Goal: Information Seeking & Learning: Learn about a topic

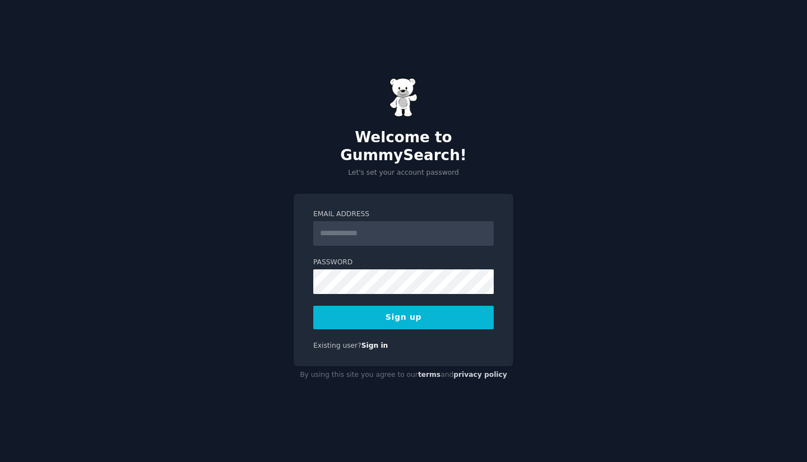
click at [376, 226] on input "Email Address" at bounding box center [403, 233] width 180 height 25
type input "**********"
click at [304, 276] on div "**********" at bounding box center [404, 280] width 220 height 173
click at [394, 311] on button "Sign up" at bounding box center [403, 318] width 180 height 24
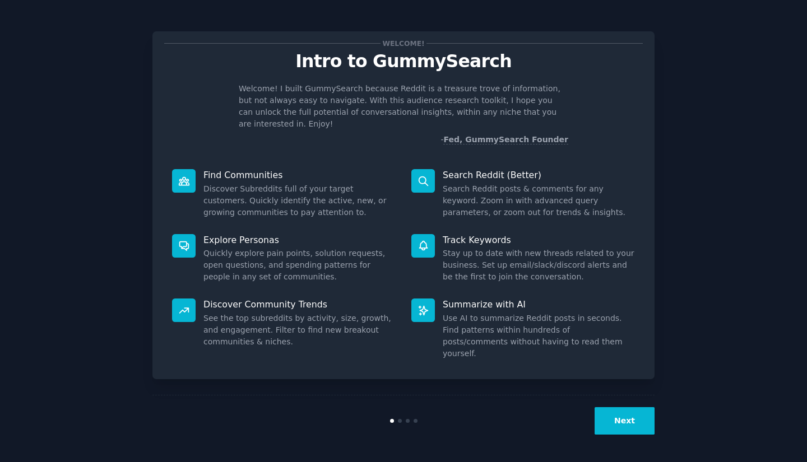
click at [257, 103] on p "Welcome! I built GummySearch because Reddit is a treasure trove of information,…" at bounding box center [403, 106] width 329 height 47
click at [341, 104] on p "Welcome! I built GummySearch because Reddit is a treasure trove of information,…" at bounding box center [403, 106] width 329 height 47
click at [408, 104] on p "Welcome! I built GummySearch because Reddit is a treasure trove of information,…" at bounding box center [403, 106] width 329 height 47
click at [273, 105] on p "Welcome! I built GummySearch because Reddit is a treasure trove of information,…" at bounding box center [403, 106] width 329 height 47
click at [383, 101] on p "Welcome! I built GummySearch because Reddit is a treasure trove of information,…" at bounding box center [403, 106] width 329 height 47
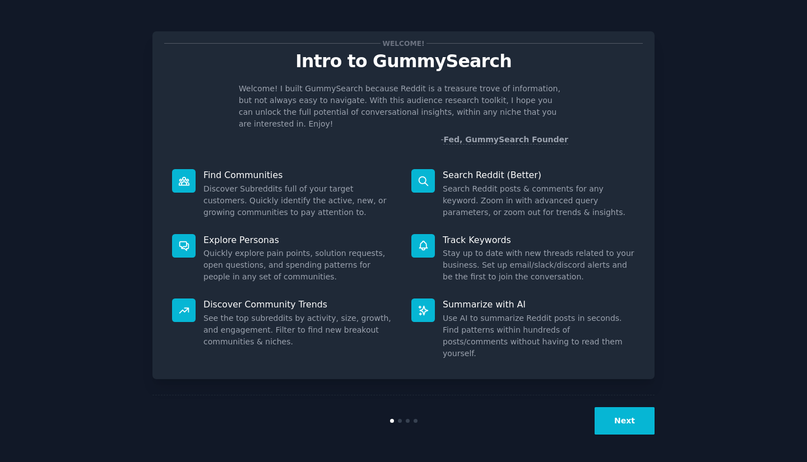
click at [417, 101] on p "Welcome! I built GummySearch because Reddit is a treasure trove of information,…" at bounding box center [403, 106] width 329 height 47
click at [476, 100] on p "Welcome! I built GummySearch because Reddit is a treasure trove of information,…" at bounding box center [403, 106] width 329 height 47
click at [269, 117] on p "Welcome! I built GummySearch because Reddit is a treasure trove of information,…" at bounding box center [403, 106] width 329 height 47
click at [240, 169] on p "Find Communities" at bounding box center [299, 175] width 192 height 12
click at [215, 191] on dd "Discover Subreddits full of your target customers. Quickly identify the active,…" at bounding box center [299, 200] width 192 height 35
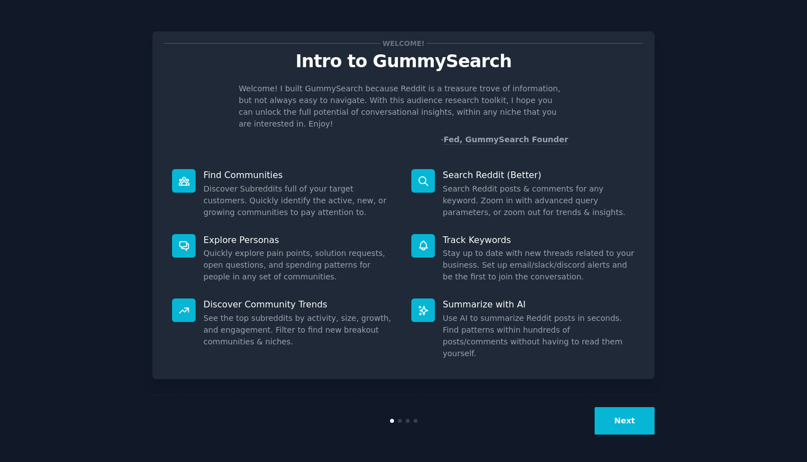
click at [317, 192] on dd "Discover Subreddits full of your target customers. Quickly identify the active,…" at bounding box center [299, 200] width 192 height 35
click at [462, 169] on p "Search Reddit (Better)" at bounding box center [539, 175] width 192 height 12
click at [231, 299] on p "Discover Community Trends" at bounding box center [299, 305] width 192 height 12
click at [621, 420] on button "Next" at bounding box center [624, 420] width 60 height 27
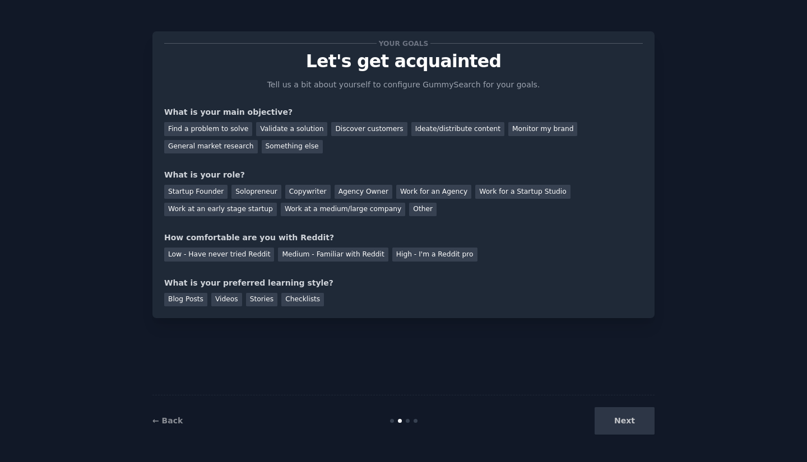
click at [169, 423] on link "← Back" at bounding box center [167, 420] width 30 height 9
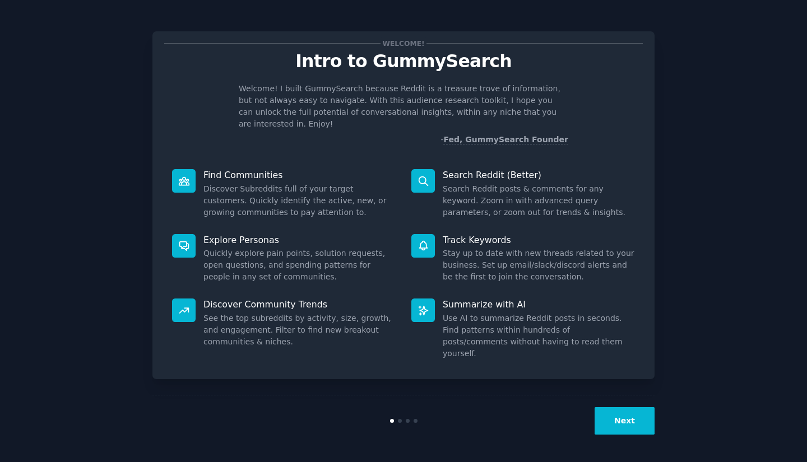
click at [628, 424] on button "Next" at bounding box center [624, 420] width 60 height 27
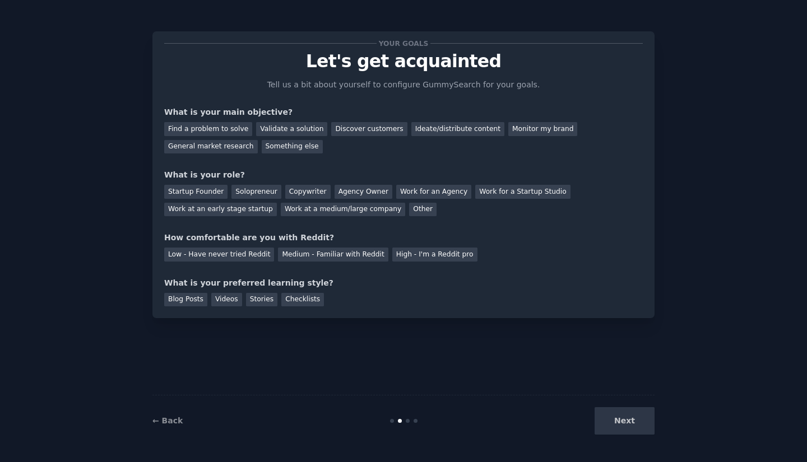
click at [201, 131] on div "Find a problem to solve" at bounding box center [208, 129] width 88 height 14
click at [197, 188] on div "Startup Founder" at bounding box center [195, 192] width 63 height 14
click at [221, 255] on div "Low - Have never tried Reddit" at bounding box center [219, 255] width 110 height 14
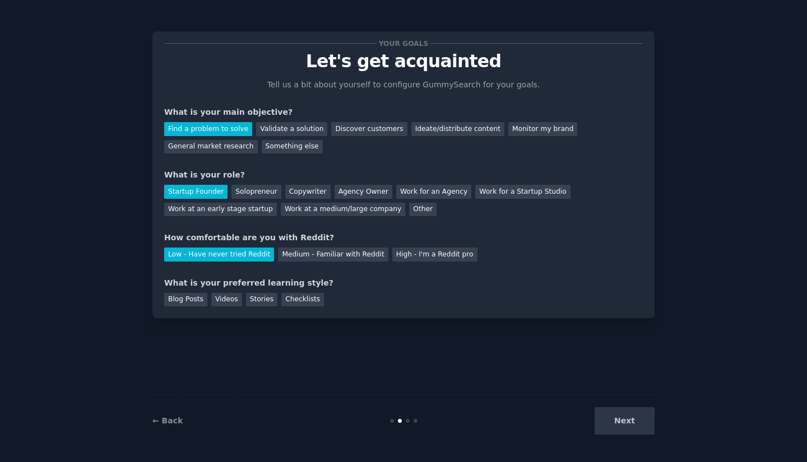
click at [220, 299] on div "Videos" at bounding box center [226, 300] width 31 height 14
click at [622, 428] on button "Next" at bounding box center [624, 420] width 60 height 27
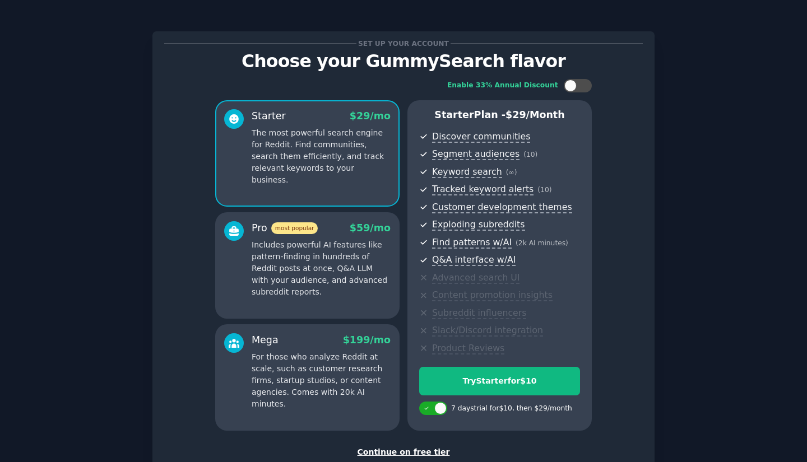
click at [631, 301] on div "Enable 33% Annual Discount Starter $ 29 /mo The most powerful search engine for…" at bounding box center [403, 254] width 478 height 367
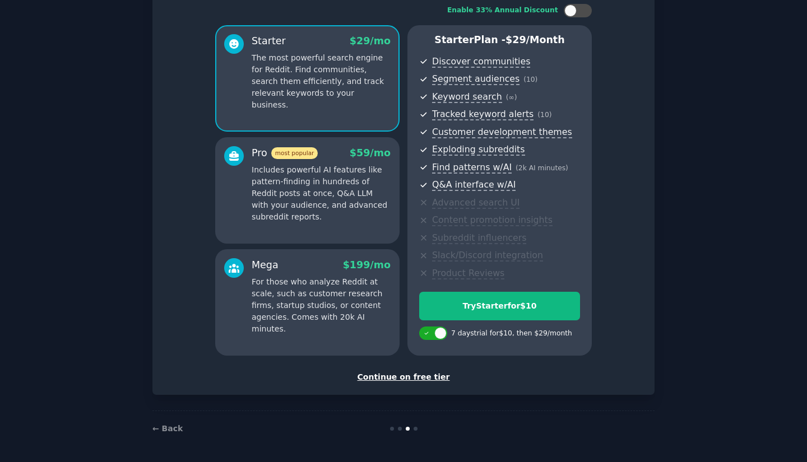
scroll to position [19, 0]
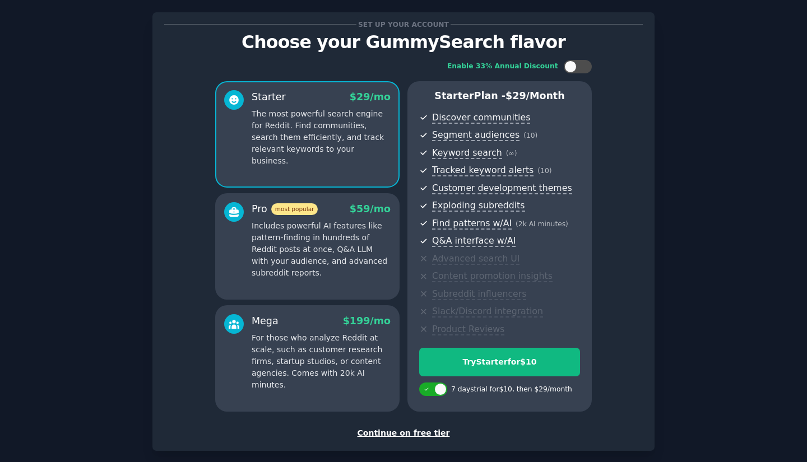
click at [411, 437] on div "Continue on free tier" at bounding box center [403, 433] width 478 height 12
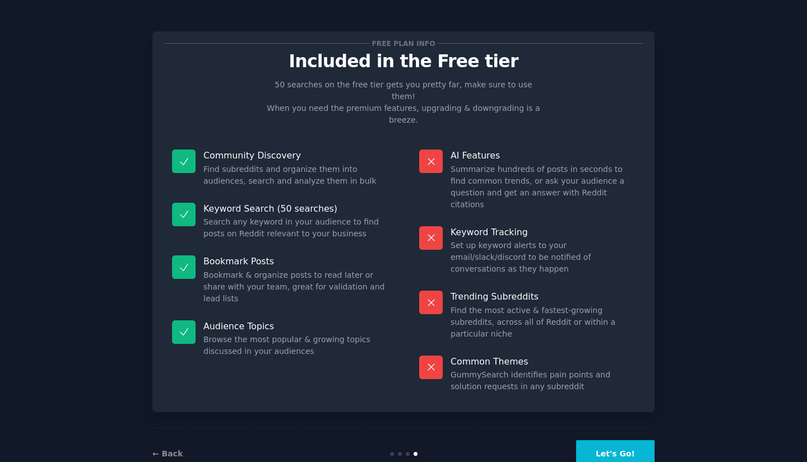
click at [463, 240] on dd "Set up keyword alerts to your email/slack/discord to be notified of conversatio…" at bounding box center [542, 257] width 184 height 35
click at [523, 240] on dd "Set up keyword alerts to your email/slack/discord to be notified of conversatio…" at bounding box center [542, 257] width 184 height 35
click at [476, 291] on p "Trending Subreddits" at bounding box center [542, 297] width 184 height 12
click at [506, 291] on p "Trending Subreddits" at bounding box center [542, 297] width 184 height 12
click at [218, 203] on p "Keyword Search (50 searches)" at bounding box center [295, 209] width 184 height 12
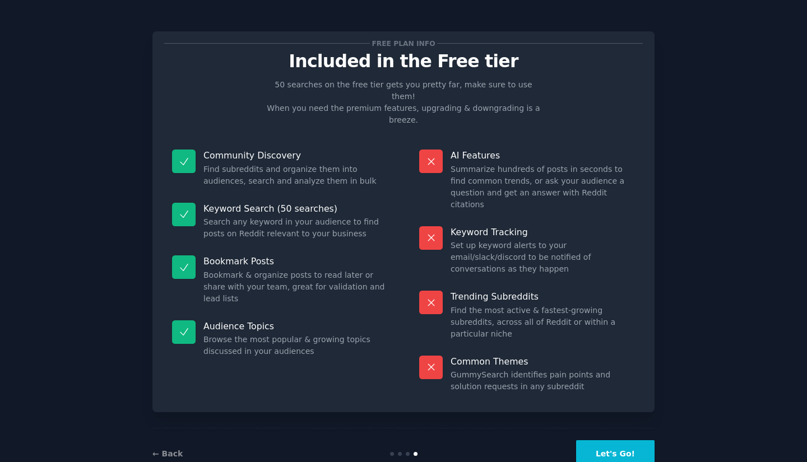
click at [225, 203] on p "Keyword Search (50 searches)" at bounding box center [295, 209] width 184 height 12
click at [302, 203] on p "Keyword Search (50 searches)" at bounding box center [295, 209] width 184 height 12
click at [227, 150] on p "Community Discovery" at bounding box center [295, 156] width 184 height 12
click at [224, 320] on p "Audience Topics" at bounding box center [295, 326] width 184 height 12
click at [605, 440] on button "Let's Go!" at bounding box center [615, 453] width 78 height 27
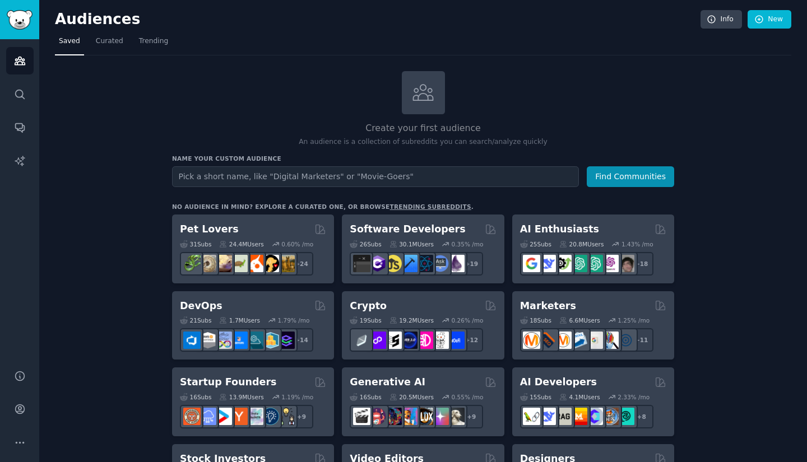
click at [453, 177] on input "text" at bounding box center [375, 176] width 407 height 21
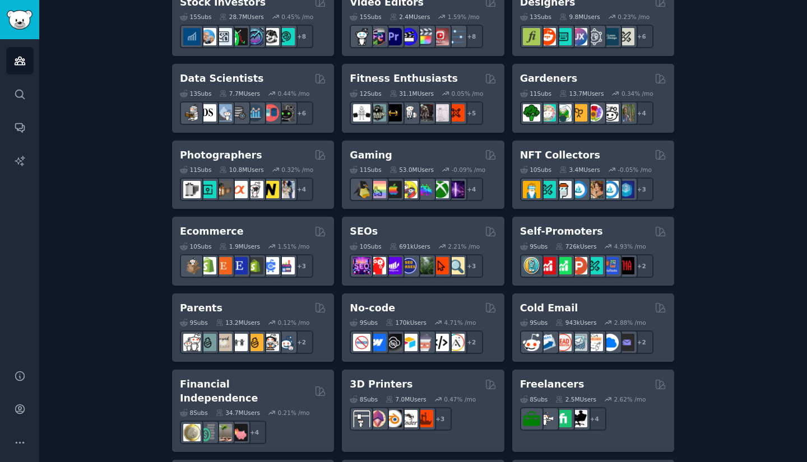
scroll to position [52, 0]
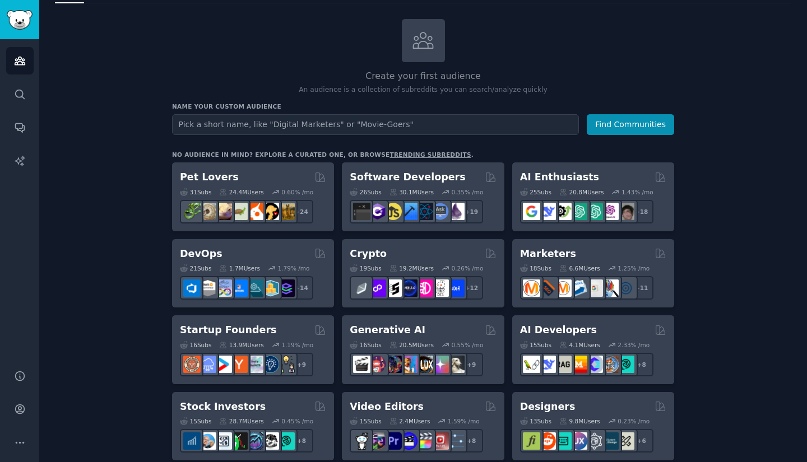
click at [389, 152] on link "trending subreddits" at bounding box center [429, 154] width 81 height 7
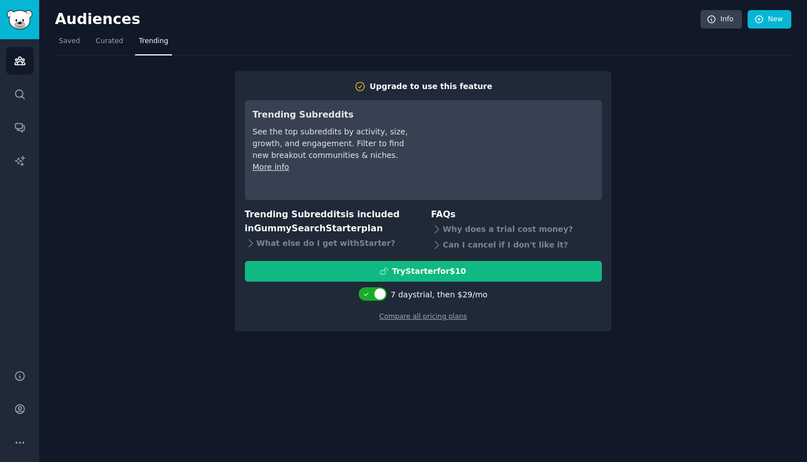
click at [106, 40] on span "Curated" at bounding box center [109, 41] width 27 height 10
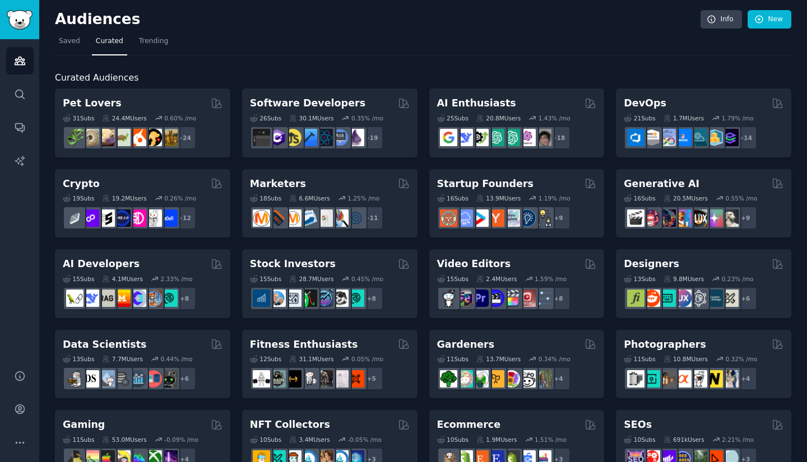
click at [69, 40] on span "Saved" at bounding box center [69, 41] width 21 height 10
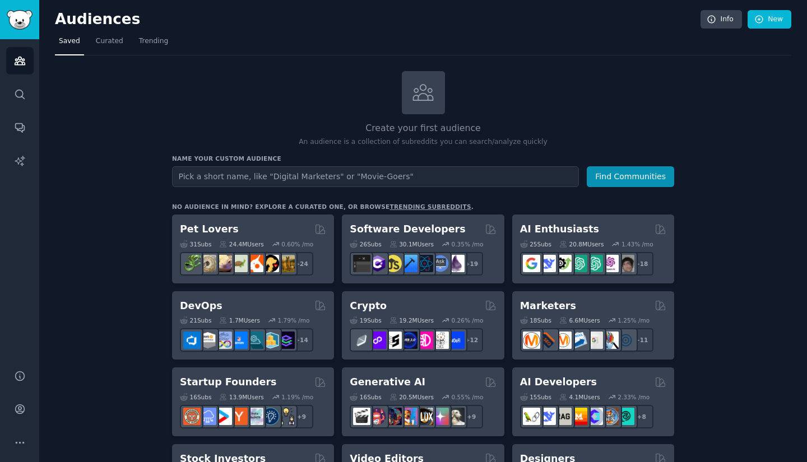
click at [111, 39] on span "Curated" at bounding box center [109, 41] width 27 height 10
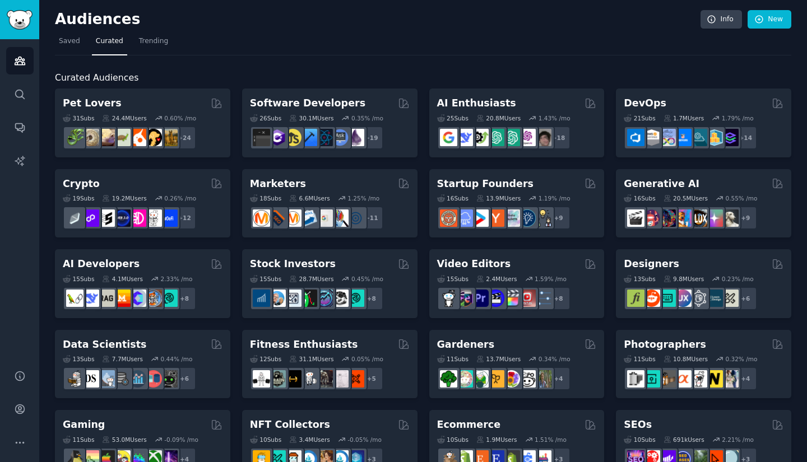
click at [478, 182] on h2 "Startup Founders" at bounding box center [485, 184] width 96 height 14
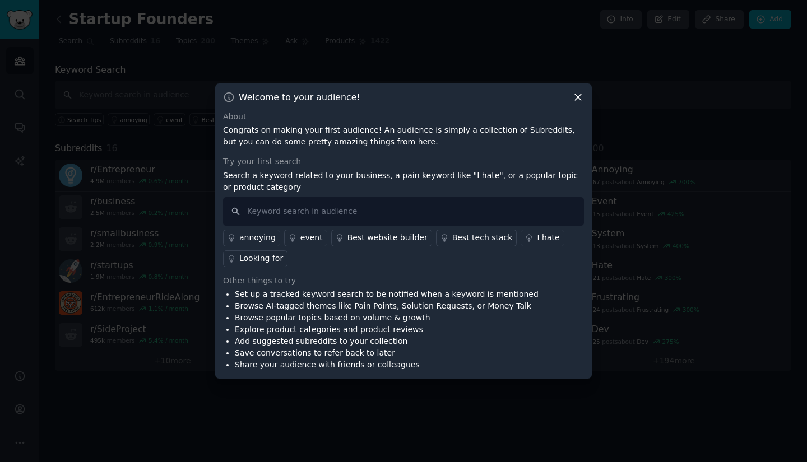
click at [537, 237] on div "I hate" at bounding box center [548, 238] width 22 height 12
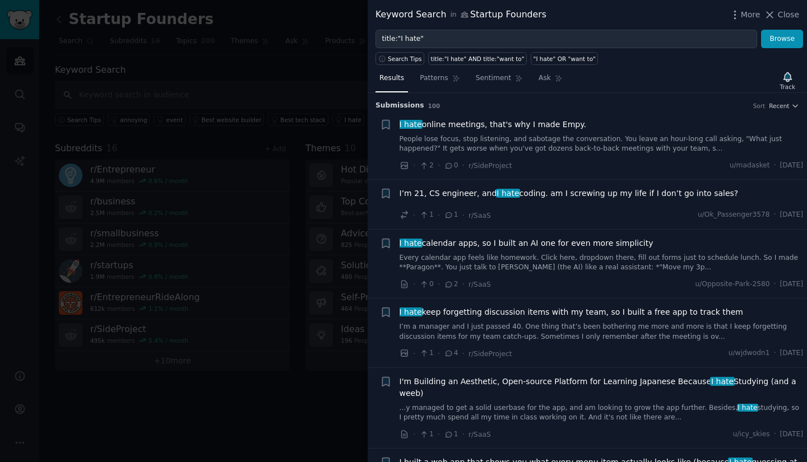
click at [434, 80] on span "Patterns" at bounding box center [434, 78] width 28 height 10
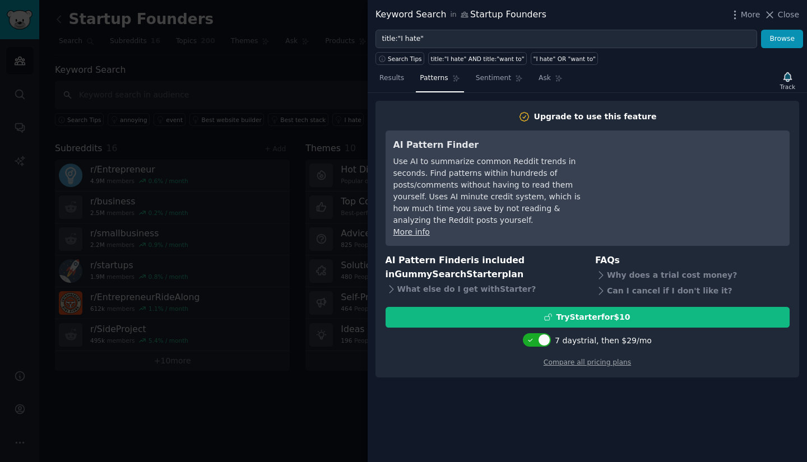
click at [487, 79] on span "Sentiment" at bounding box center [493, 78] width 35 height 10
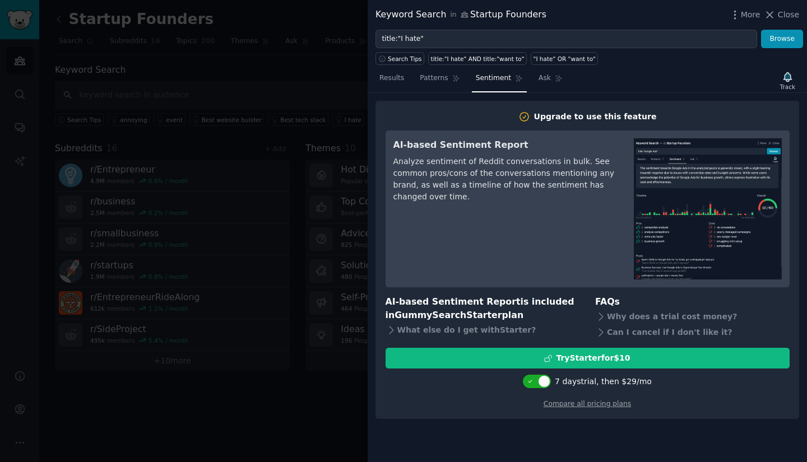
drag, startPoint x: 397, startPoint y: 81, endPoint x: 392, endPoint y: 87, distance: 8.4
click at [397, 81] on span "Results" at bounding box center [391, 78] width 25 height 10
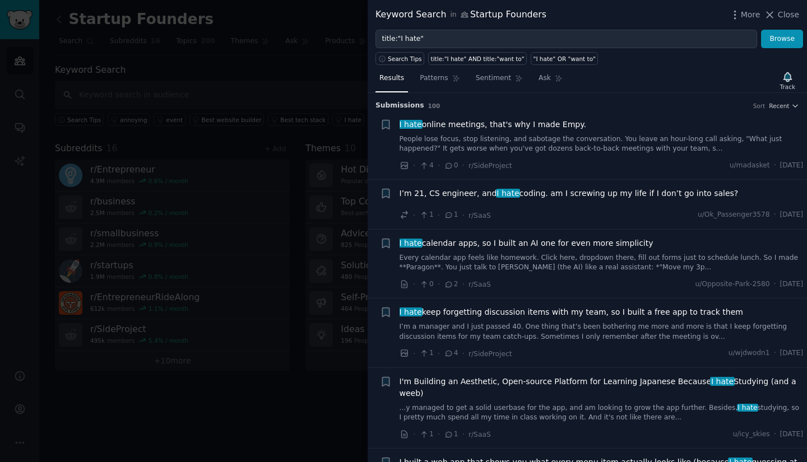
scroll to position [56, 0]
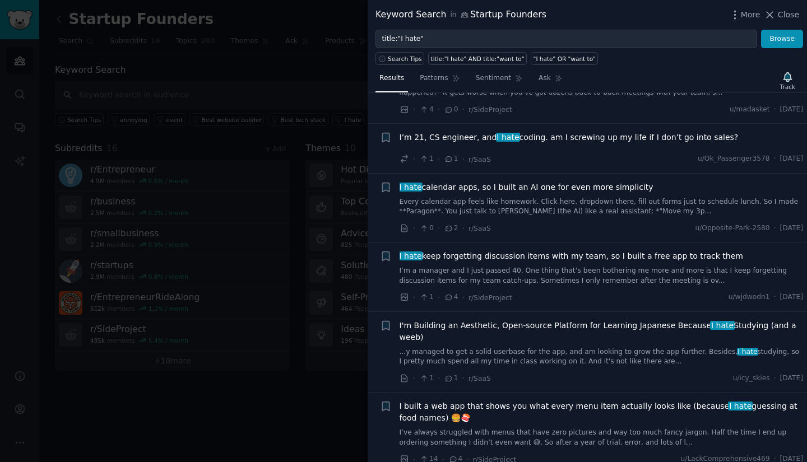
click at [452, 204] on link "Every calendar app feels like homework. Click here, dropdown there, fill out fo…" at bounding box center [601, 207] width 404 height 20
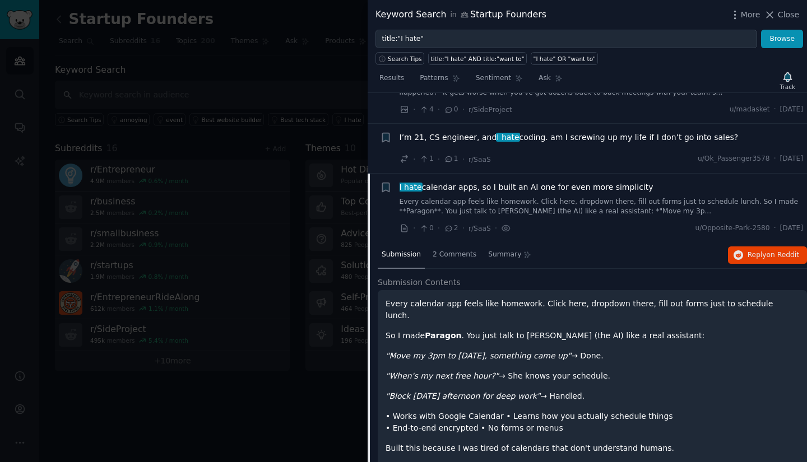
scroll to position [136, 0]
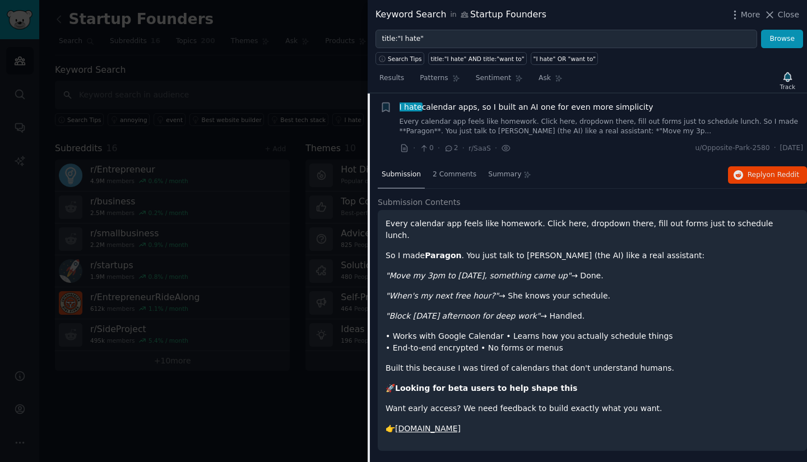
click at [422, 424] on link "[DOMAIN_NAME]" at bounding box center [428, 428] width 66 height 9
drag, startPoint x: 784, startPoint y: 17, endPoint x: 612, endPoint y: 255, distance: 294.2
click at [784, 17] on span "Close" at bounding box center [788, 15] width 21 height 12
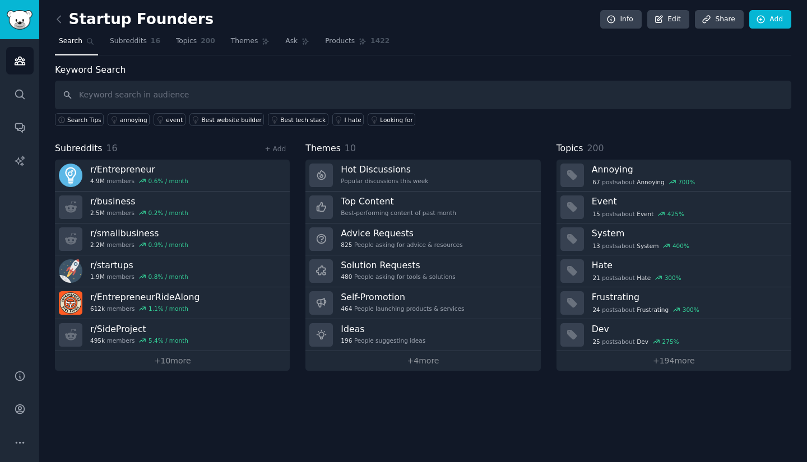
click at [409, 183] on div "Popular discussions this week" at bounding box center [384, 181] width 87 height 8
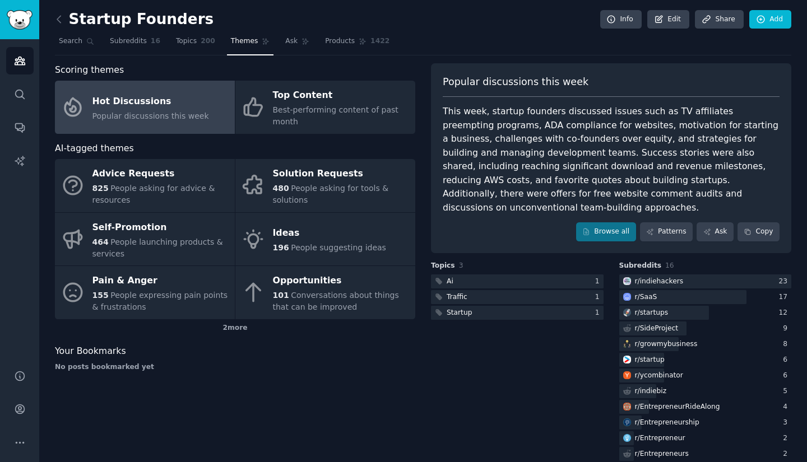
click at [483, 127] on div "This week, startup founders discussed issues such as TV affiliates preempting p…" at bounding box center [611, 160] width 337 height 110
click at [490, 142] on div "This week, startup founders discussed issues such as TV affiliates preempting p…" at bounding box center [611, 160] width 337 height 110
click at [457, 169] on div "This week, startup founders discussed issues such as TV affiliates preempting p…" at bounding box center [611, 160] width 337 height 110
click at [682, 290] on div at bounding box center [682, 297] width 127 height 14
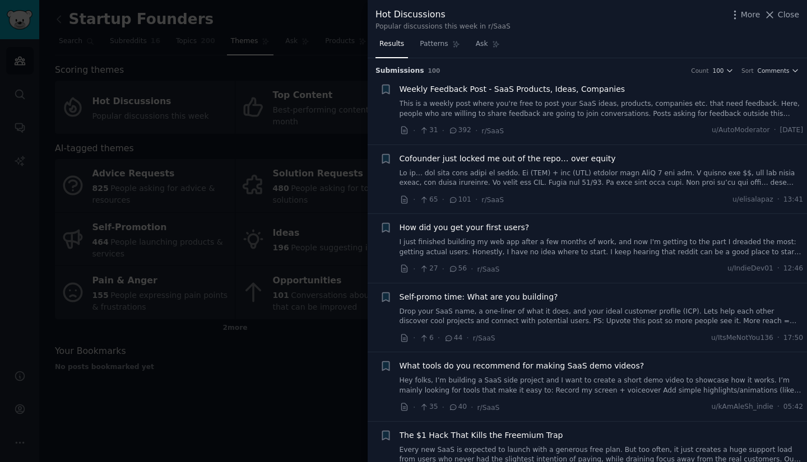
click at [652, 111] on link "This is a weekly post where you're free to post your SaaS ideas, products, comp…" at bounding box center [601, 109] width 404 height 20
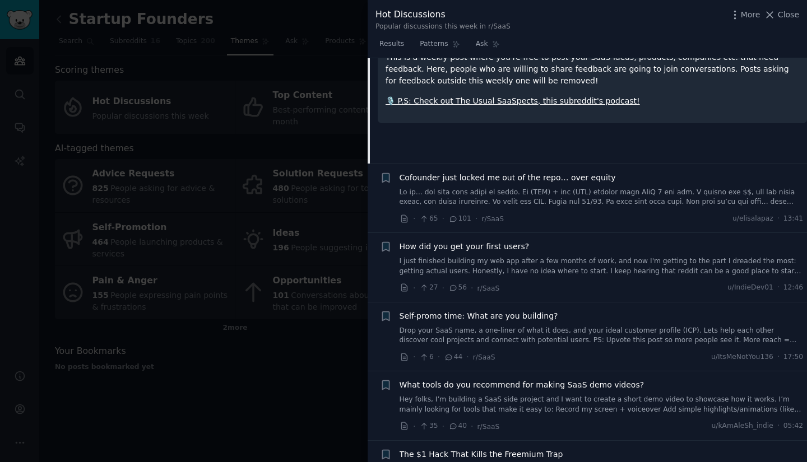
scroll to position [152, 0]
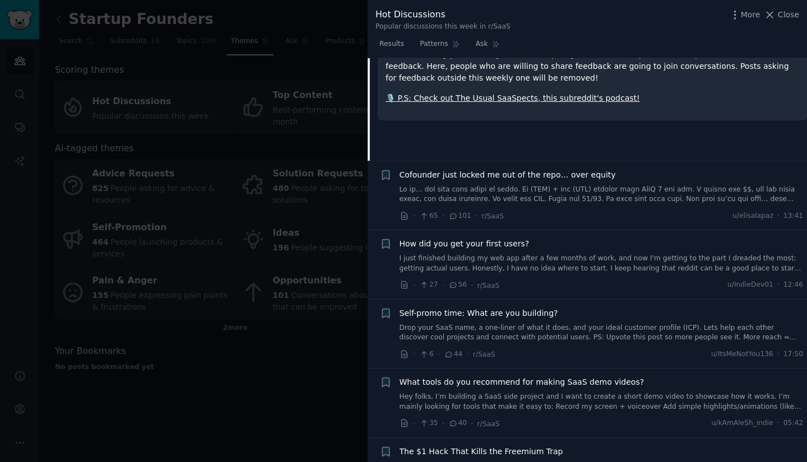
click at [695, 198] on link at bounding box center [601, 195] width 404 height 20
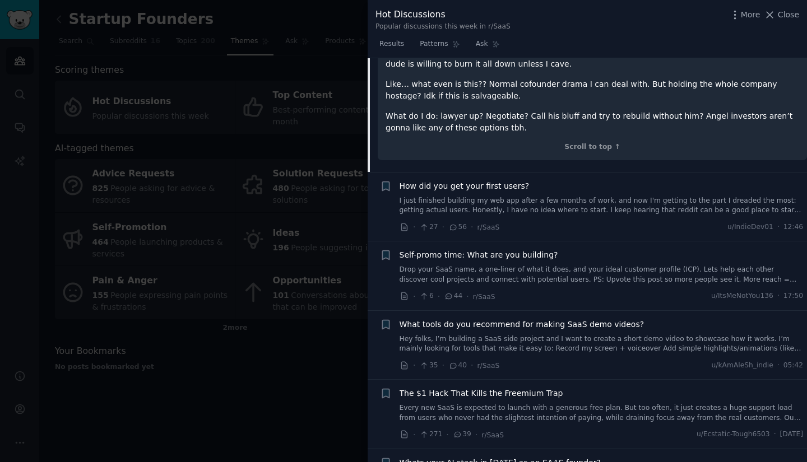
scroll to position [352, 0]
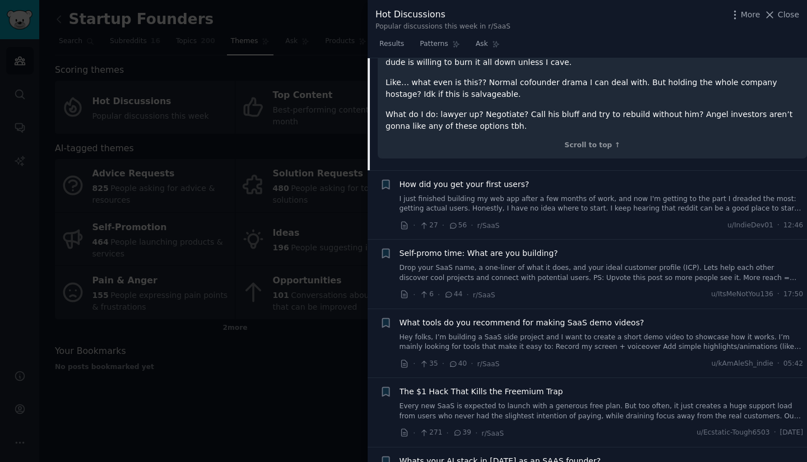
click at [609, 198] on link "I just finished building my web app after a few months of work, and now I'm get…" at bounding box center [601, 204] width 404 height 20
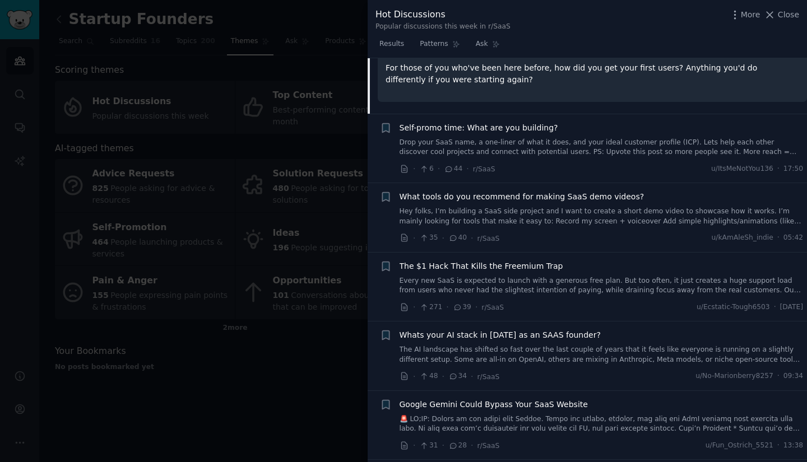
scroll to position [156, 0]
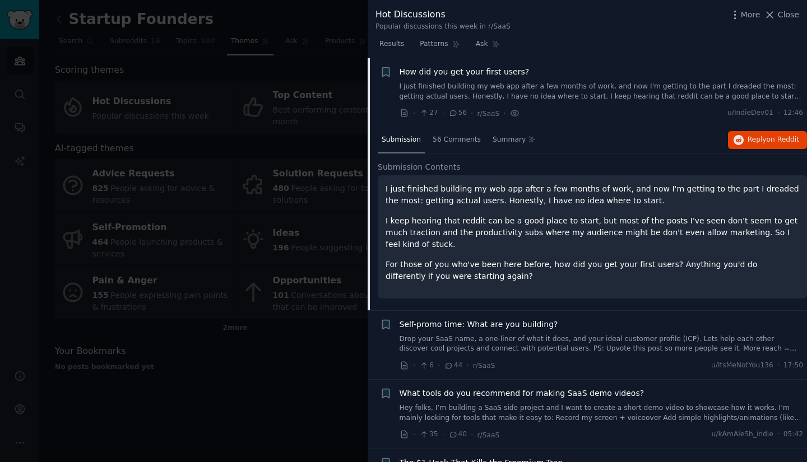
click at [710, 236] on p "I keep hearing that reddit can be a good place to start, but most of the posts …" at bounding box center [591, 232] width 413 height 35
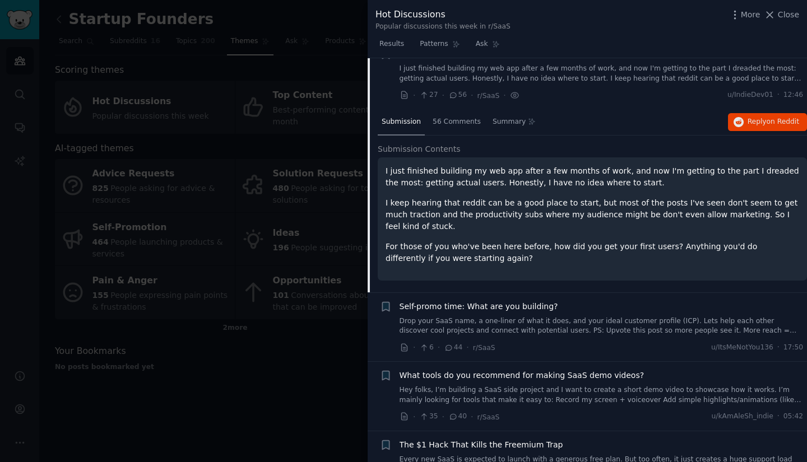
scroll to position [175, 0]
click at [776, 120] on span "on Reddit" at bounding box center [782, 121] width 32 height 8
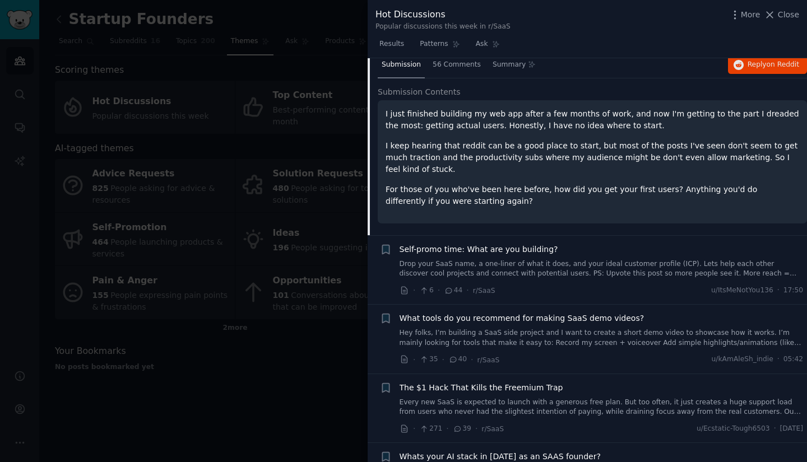
click at [450, 68] on span "56 Comments" at bounding box center [456, 65] width 48 height 10
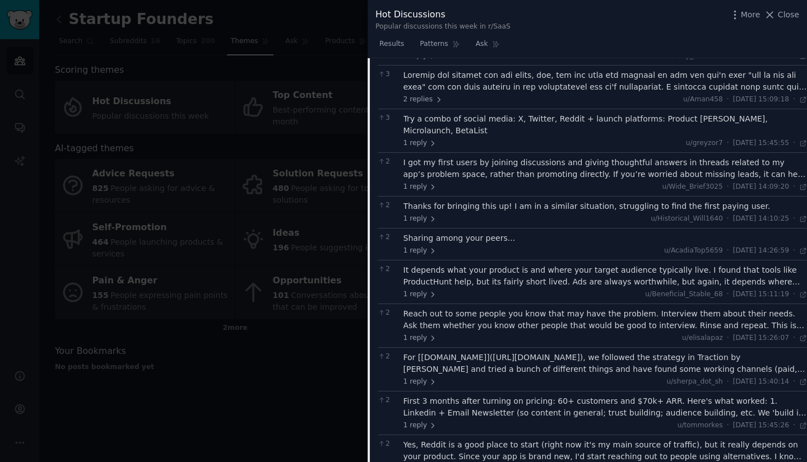
scroll to position [468, 0]
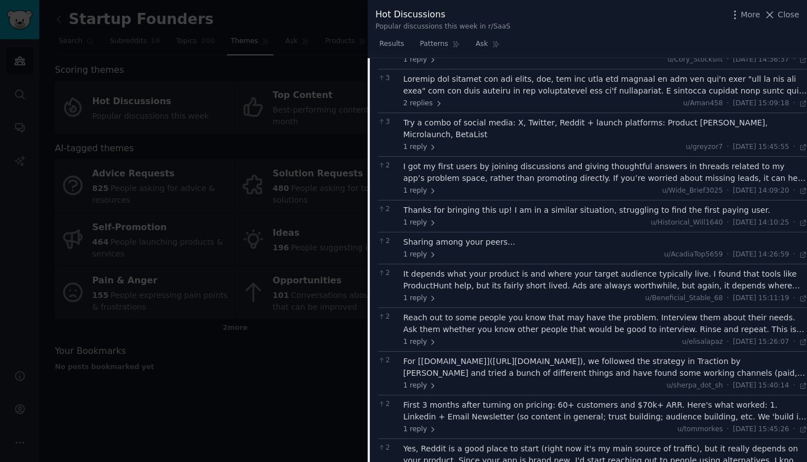
click at [583, 204] on div "Thanks for bringing this up! I am in a similar situation, struggling to find th…" at bounding box center [605, 210] width 404 height 12
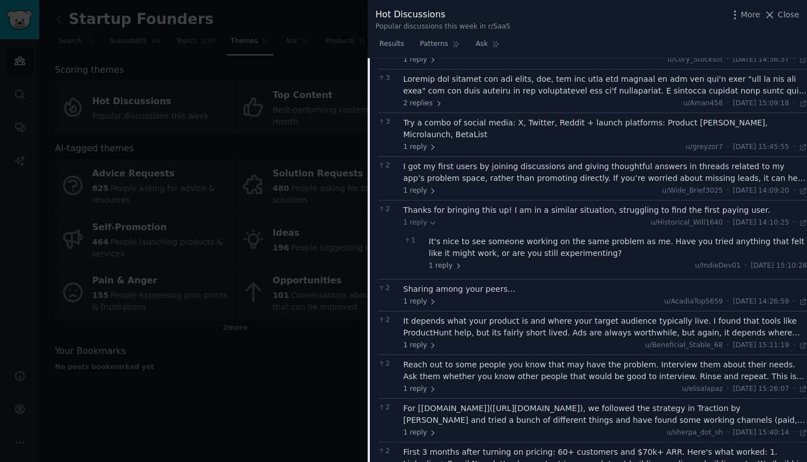
click at [454, 262] on icon at bounding box center [458, 266] width 8 height 8
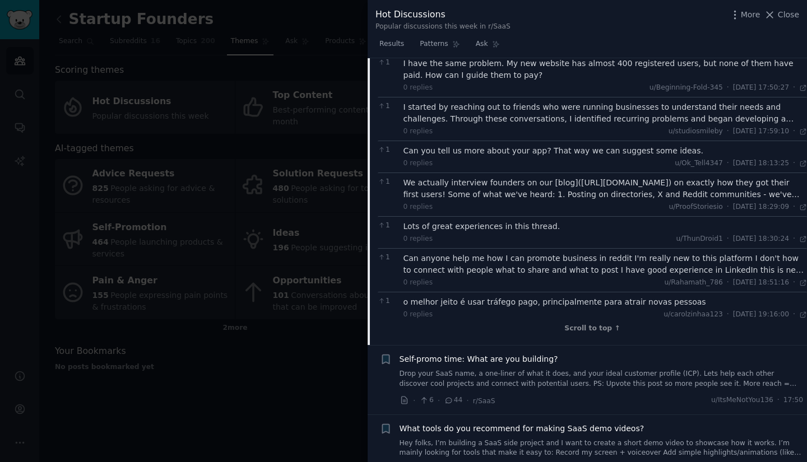
scroll to position [997, 0]
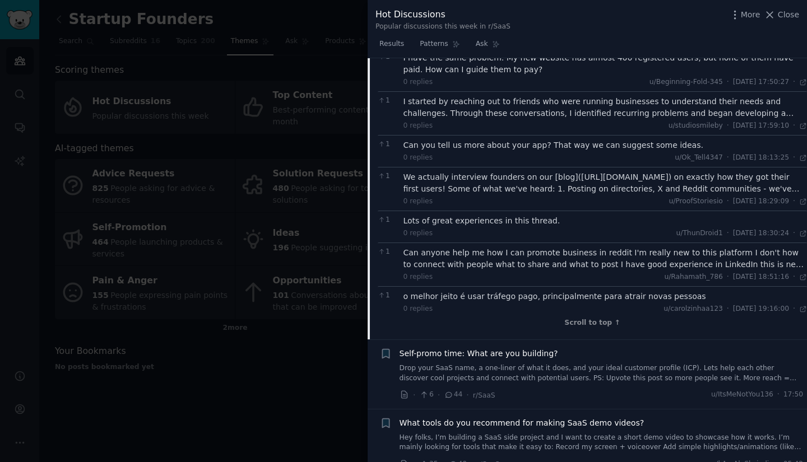
click at [787, 11] on span "Close" at bounding box center [788, 15] width 21 height 12
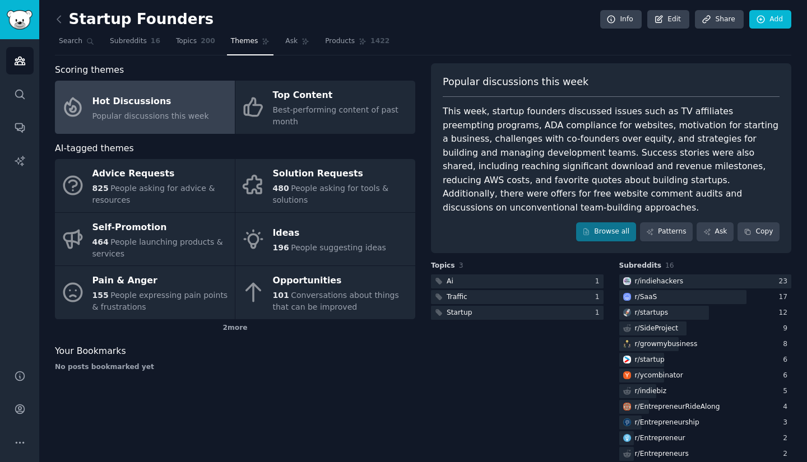
click at [455, 292] on div "Traffic" at bounding box center [456, 297] width 21 height 10
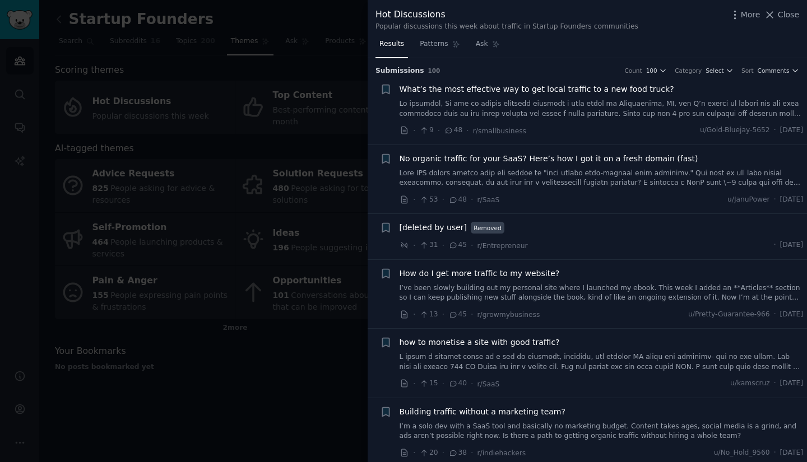
click at [654, 170] on link at bounding box center [601, 179] width 404 height 20
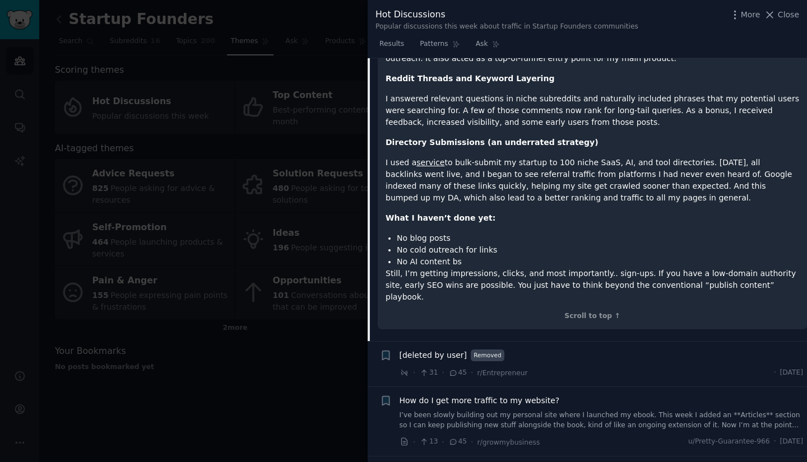
scroll to position [360, 0]
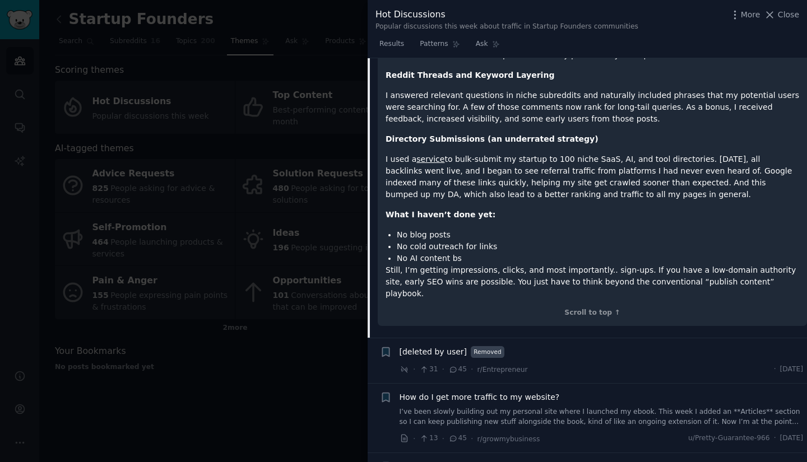
click at [113, 303] on div at bounding box center [403, 231] width 807 height 462
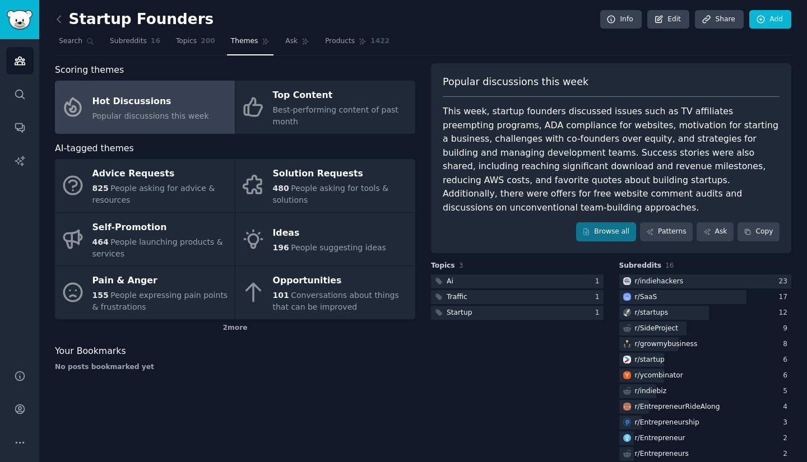
click at [124, 283] on div "Pain & Anger" at bounding box center [160, 281] width 137 height 18
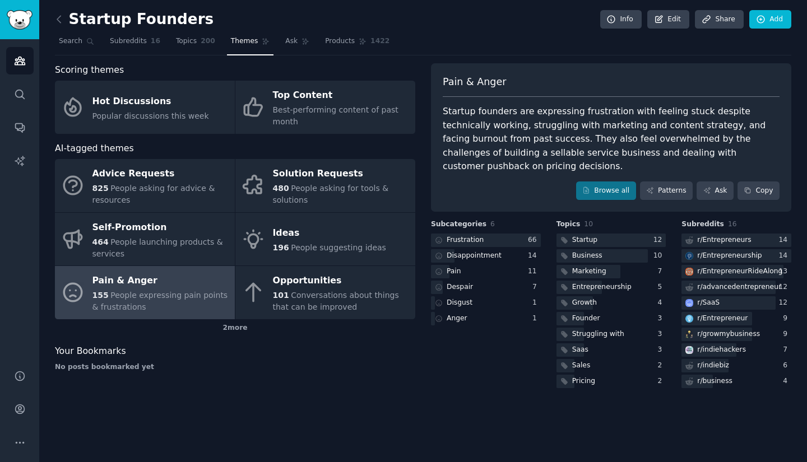
click at [499, 234] on div at bounding box center [486, 241] width 110 height 14
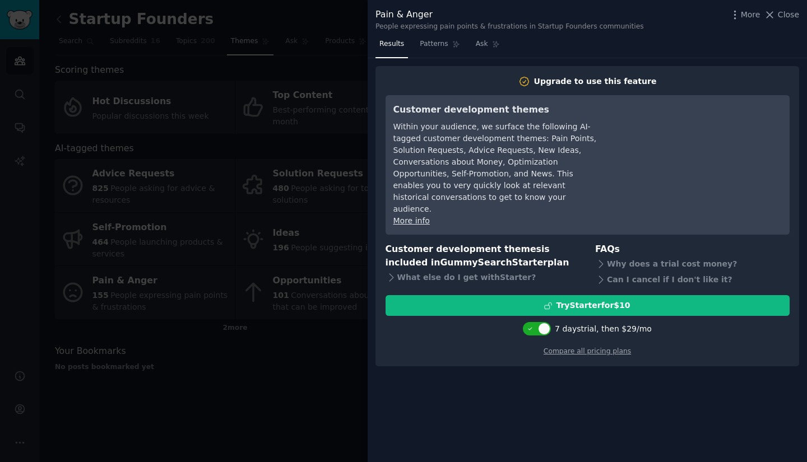
click at [471, 135] on div "Within your audience, we surface the following AI-tagged customer development t…" at bounding box center [495, 168] width 204 height 94
click at [424, 44] on span "Patterns" at bounding box center [434, 44] width 28 height 10
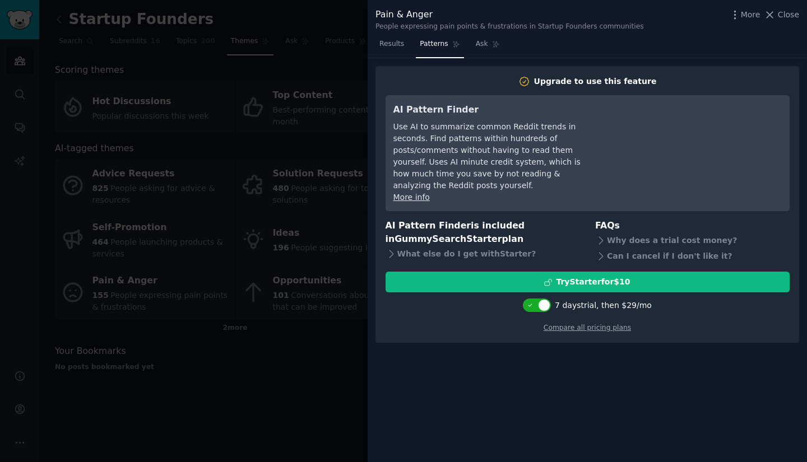
click at [595, 324] on link "Compare all pricing plans" at bounding box center [586, 328] width 87 height 8
